Goal: Find specific page/section: Find specific page/section

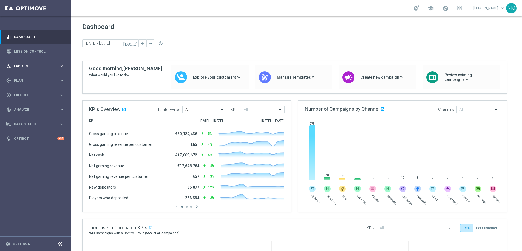
click at [29, 66] on span "Explore" at bounding box center [36, 65] width 45 height 3
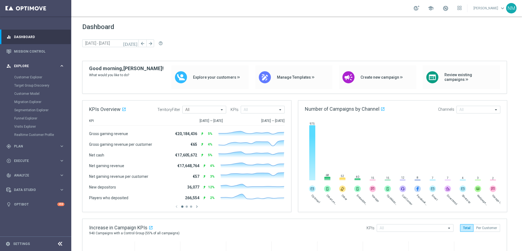
click at [30, 65] on span "Explore" at bounding box center [36, 65] width 45 height 3
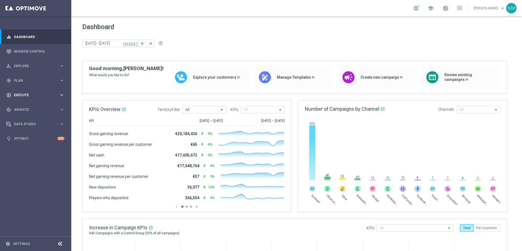
click at [30, 89] on div "play_circle_outline Execute keyboard_arrow_right" at bounding box center [35, 95] width 71 height 15
click at [28, 83] on div "gps_fixed Plan keyboard_arrow_right" at bounding box center [35, 80] width 71 height 15
click at [24, 53] on link "Mission Control" at bounding box center [39, 51] width 50 height 15
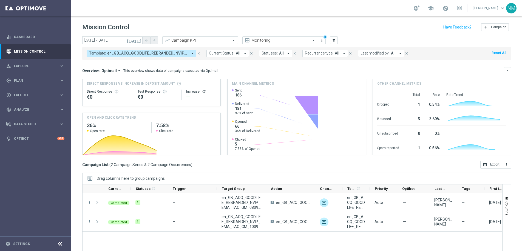
click at [190, 52] on icon "arrow_drop_down" at bounding box center [192, 53] width 5 height 5
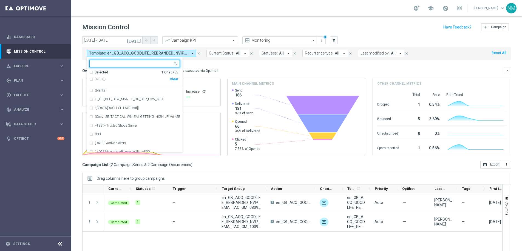
click at [0, 0] on div "Clear" at bounding box center [0, 0] width 0 height 0
click at [160, 64] on input "text" at bounding box center [132, 63] width 80 height 5
paste input "en_GB_NVIP_TAC_GM__250911_EXCLGAME_UNDERWORLD_TEASURE"
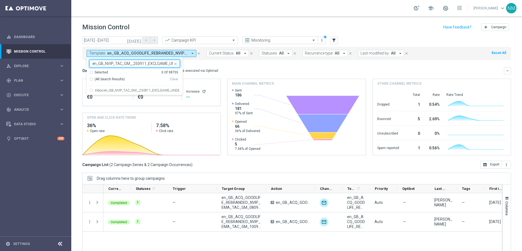
scroll to position [0, 39]
click at [152, 91] on label "Inbox/en_GB_NVIP_TAC_GM__250911_EXCLGAME_UNDERWORLD_TEASURE" at bounding box center [137, 90] width 85 height 3
type input "en_GB_NVIP_TAC_GM__250911_EXCLGAME_UNDERWORLD_TEASURE"
click at [214, 65] on mini-dashboard "Overview: Optimail arrow_drop_down This overview shows data of campaigns execut…" at bounding box center [296, 110] width 429 height 101
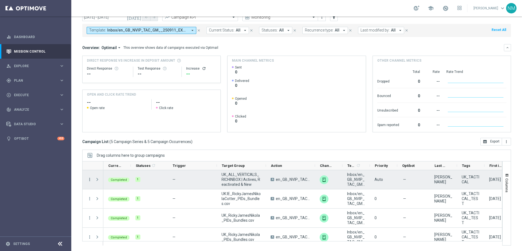
click at [89, 180] on icon "more_vert" at bounding box center [89, 179] width 5 height 5
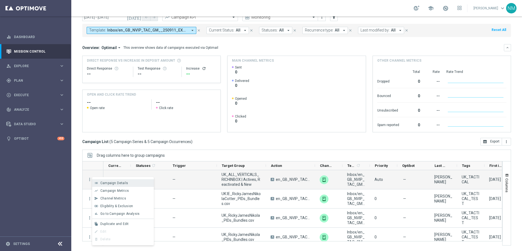
click at [106, 184] on span "Campaign Details" at bounding box center [114, 183] width 28 height 4
